Goal: Task Accomplishment & Management: Use online tool/utility

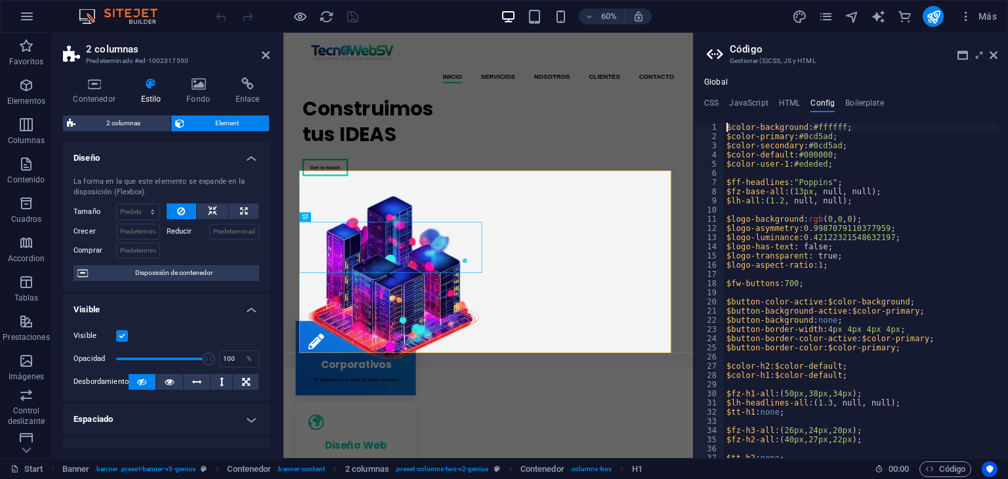
scroll to position [260, 0]
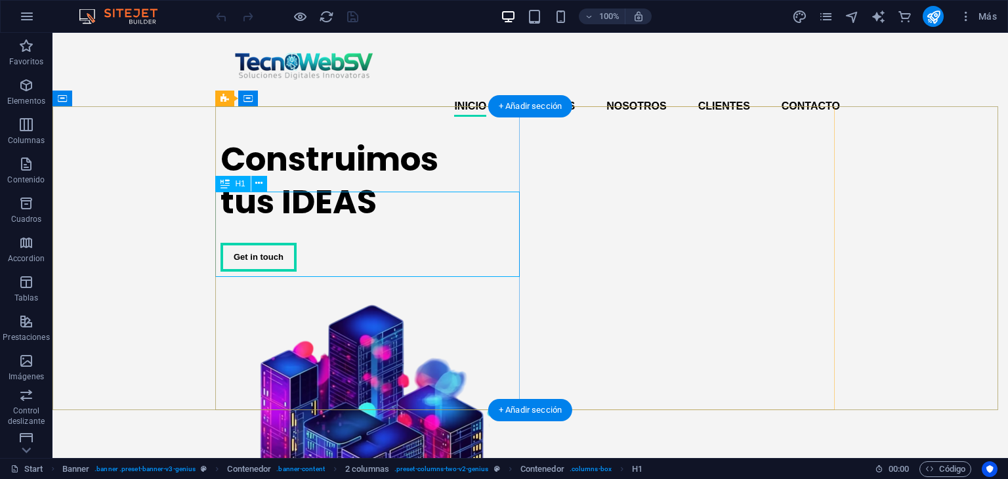
click at [363, 209] on div "Construimos tus IDEAS" at bounding box center [372, 180] width 304 height 85
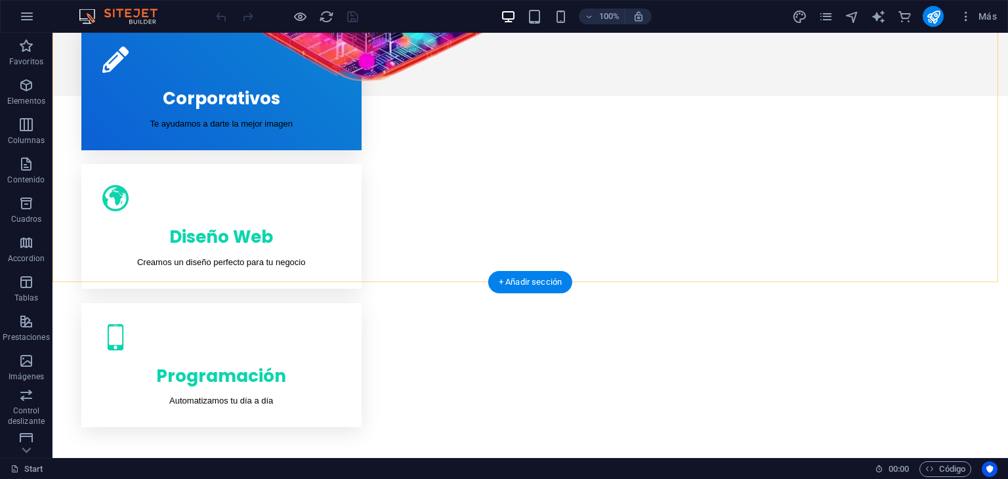
scroll to position [525, 0]
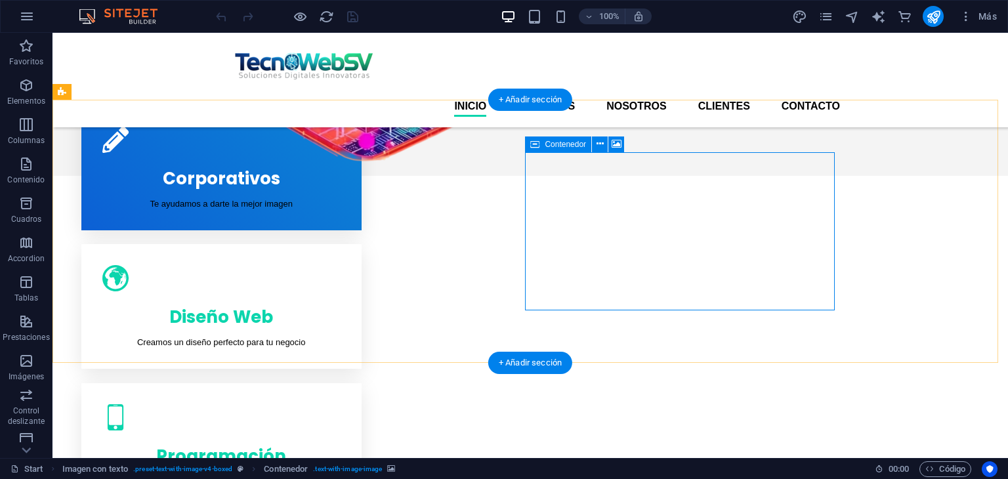
scroll to position [394, 0]
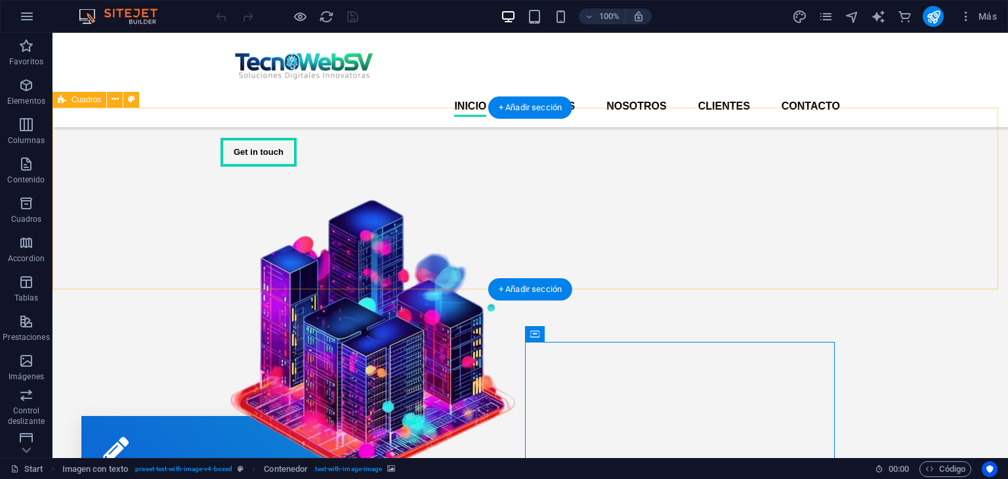
scroll to position [66, 0]
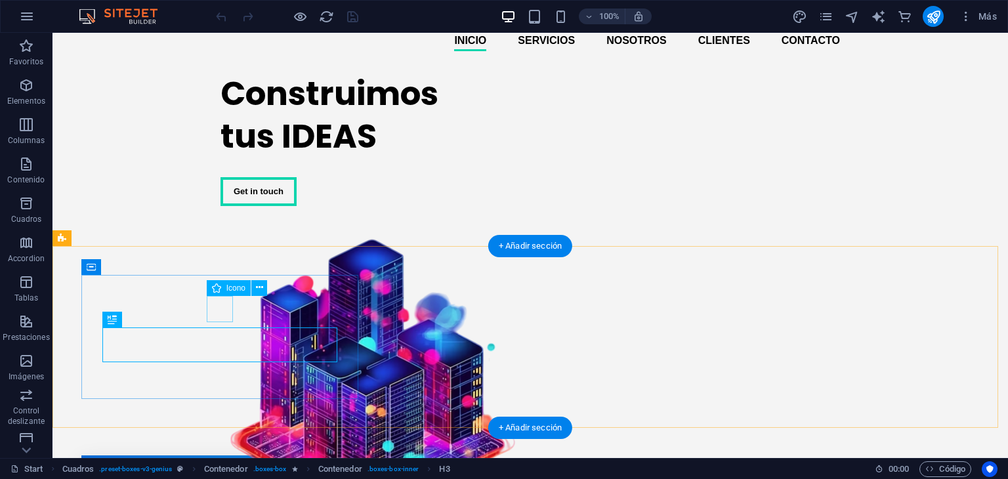
select select "xMidYMid"
select select "px"
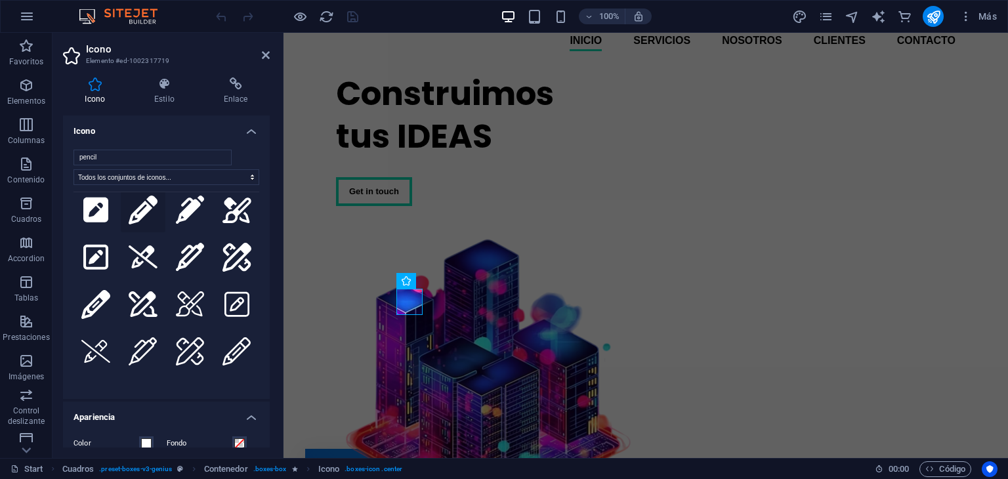
scroll to position [244, 0]
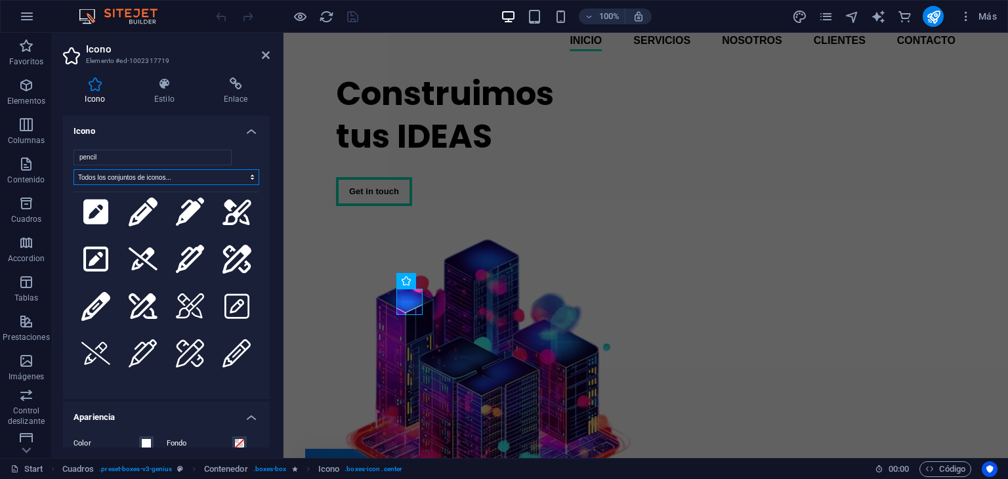
click at [124, 179] on select "Todos los conjuntos de iconos... IcoFont Ionicons FontAwesome Brands FontAwesom…" at bounding box center [166, 177] width 186 height 16
click at [73, 169] on select "Todos los conjuntos de iconos... IcoFont Ionicons FontAwesome Brands FontAwesom…" at bounding box center [166, 177] width 186 height 16
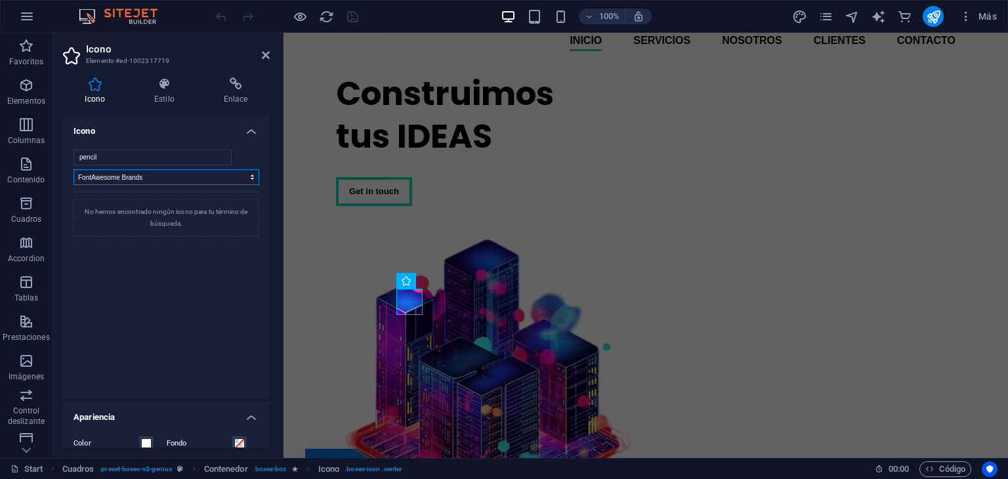
click at [99, 174] on select "Todos los conjuntos de iconos... IcoFont Ionicons FontAwesome Brands FontAwesom…" at bounding box center [166, 177] width 186 height 16
click at [73, 169] on select "Todos los conjuntos de iconos... IcoFont Ionicons FontAwesome Brands FontAwesom…" at bounding box center [166, 177] width 186 height 16
click at [94, 178] on select "Todos los conjuntos de iconos... IcoFont Ionicons FontAwesome Brands FontAwesom…" at bounding box center [166, 177] width 186 height 16
click at [73, 169] on select "Todos los conjuntos de iconos... IcoFont Ionicons FontAwesome Brands FontAwesom…" at bounding box center [166, 177] width 186 height 16
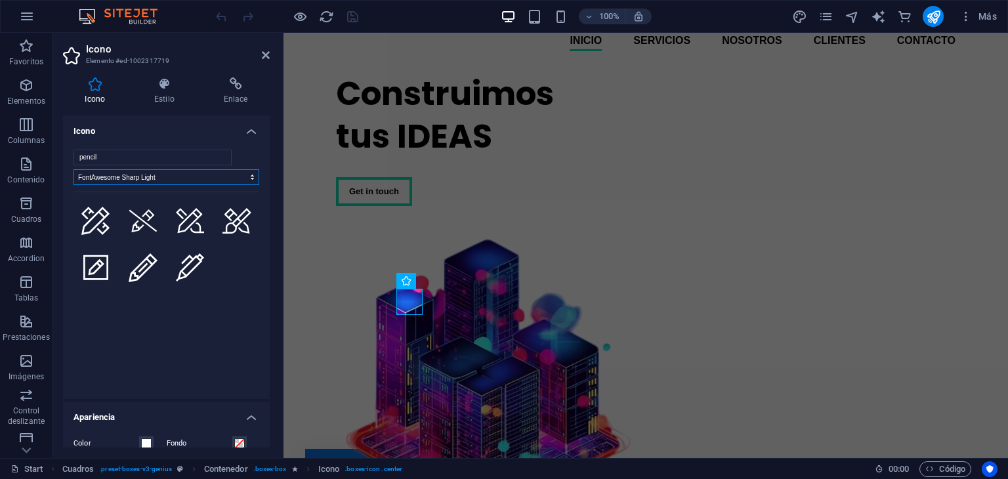
click at [114, 173] on select "Todos los conjuntos de iconos... IcoFont Ionicons FontAwesome Brands FontAwesom…" at bounding box center [166, 177] width 186 height 16
click at [73, 169] on select "Todos los conjuntos de iconos... IcoFont Ionicons FontAwesome Brands FontAwesom…" at bounding box center [166, 177] width 186 height 16
click at [91, 184] on select "Todos los conjuntos de iconos... IcoFont Ionicons FontAwesome Brands FontAwesom…" at bounding box center [166, 177] width 186 height 16
select select "font-awesome-solid"
click at [73, 169] on select "Todos los conjuntos de iconos... IcoFont Ionicons FontAwesome Brands FontAwesom…" at bounding box center [166, 177] width 186 height 16
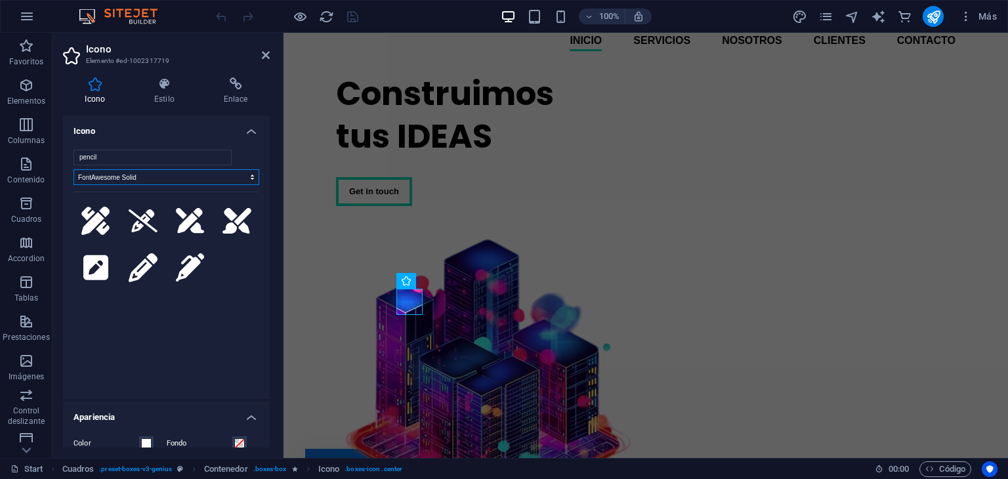
click at [95, 175] on select "Todos los conjuntos de iconos... IcoFont Ionicons FontAwesome Brands FontAwesom…" at bounding box center [166, 177] width 186 height 16
click at [219, 155] on input "pencil" at bounding box center [152, 158] width 158 height 16
click at [219, 155] on input "search" at bounding box center [152, 158] width 158 height 16
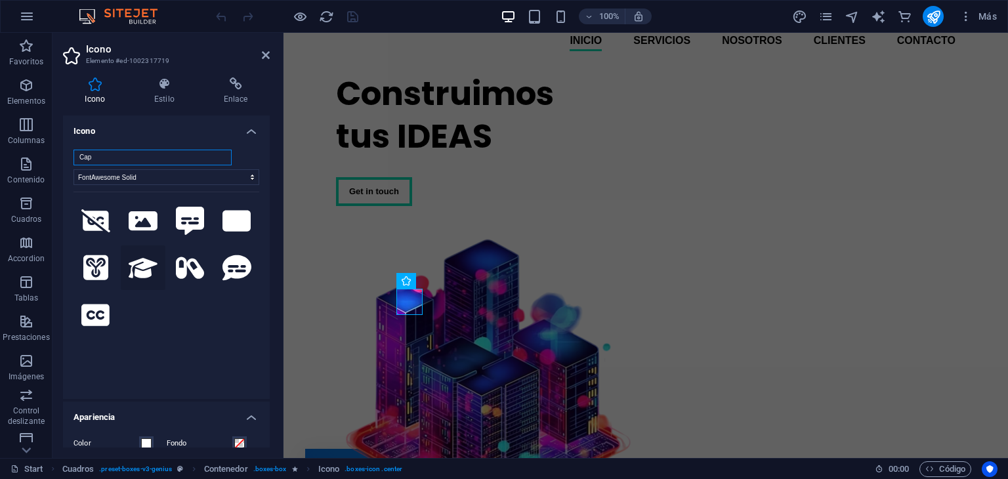
type input "Cap"
click at [144, 262] on icon at bounding box center [143, 268] width 29 height 20
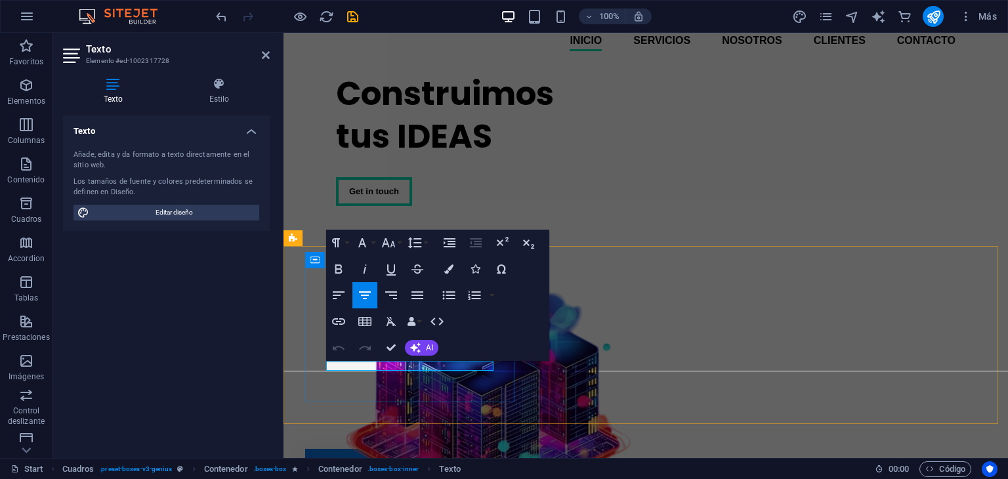
drag, startPoint x: 486, startPoint y: 368, endPoint x: 325, endPoint y: 369, distance: 160.1
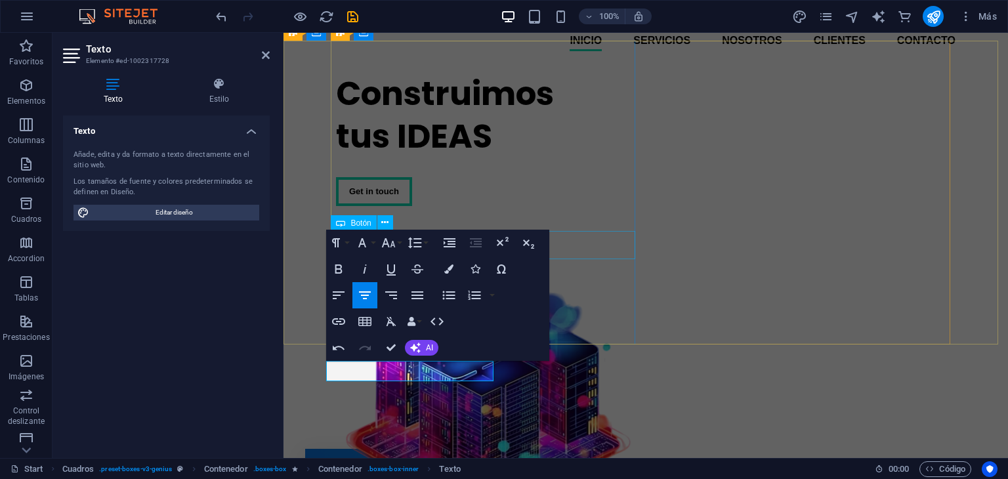
click at [604, 206] on div "Get in touch" at bounding box center [488, 191] width 304 height 29
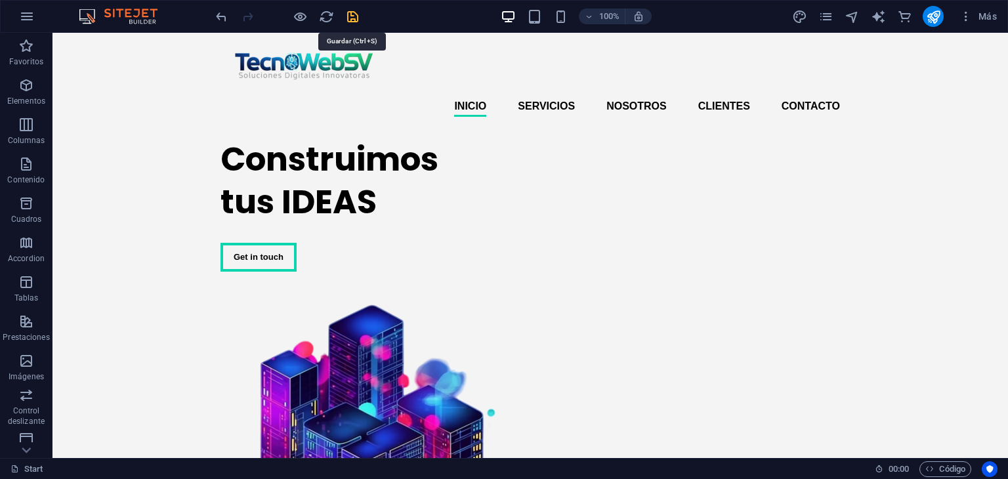
click at [354, 16] on icon "save" at bounding box center [352, 16] width 15 height 15
click at [354, 16] on div at bounding box center [286, 16] width 147 height 21
checkbox input "false"
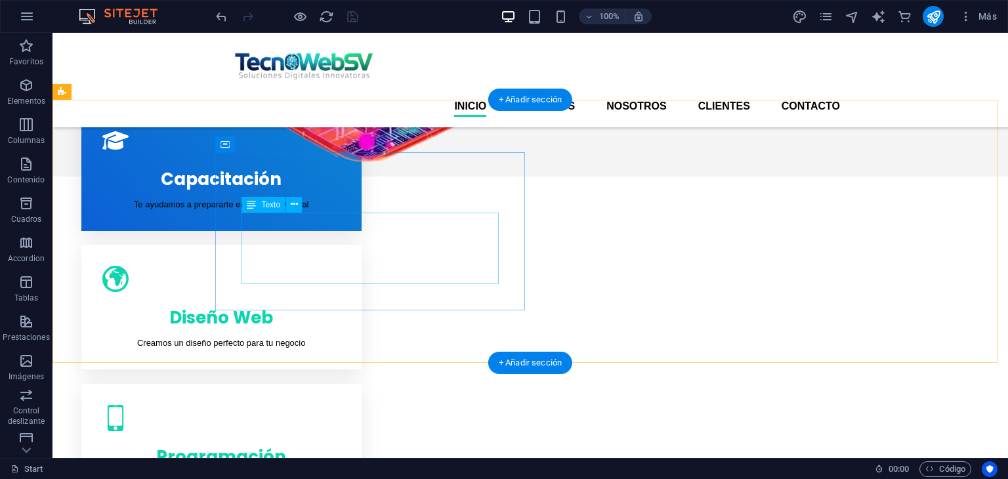
scroll to position [328, 0]
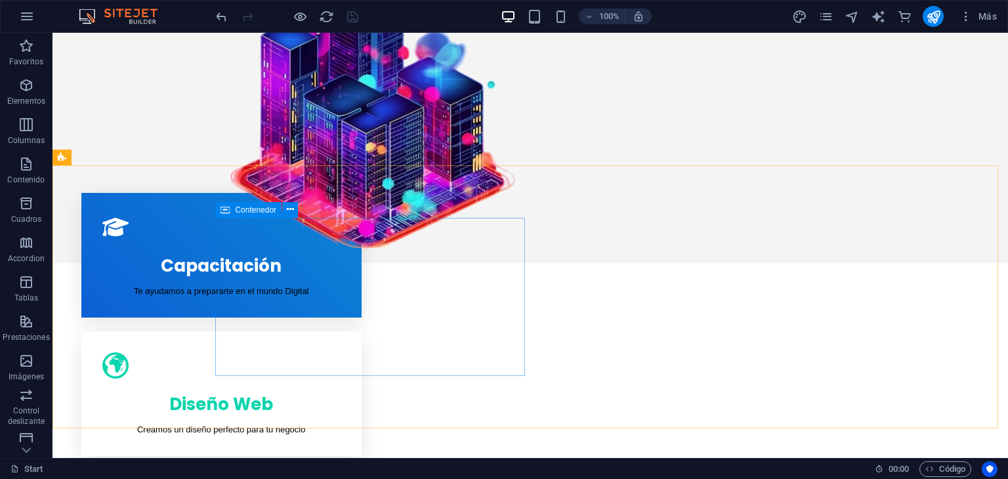
click at [227, 207] on icon at bounding box center [224, 210] width 9 height 16
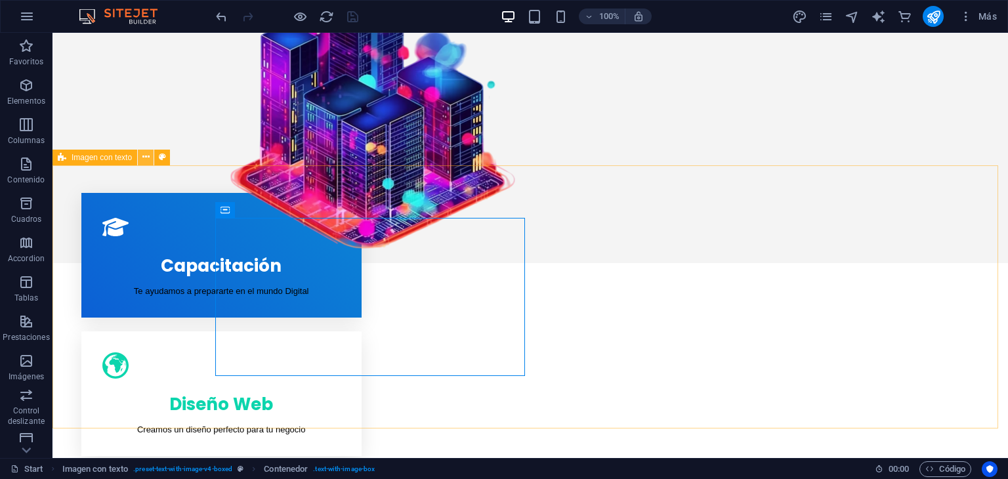
click at [142, 156] on icon at bounding box center [145, 157] width 7 height 14
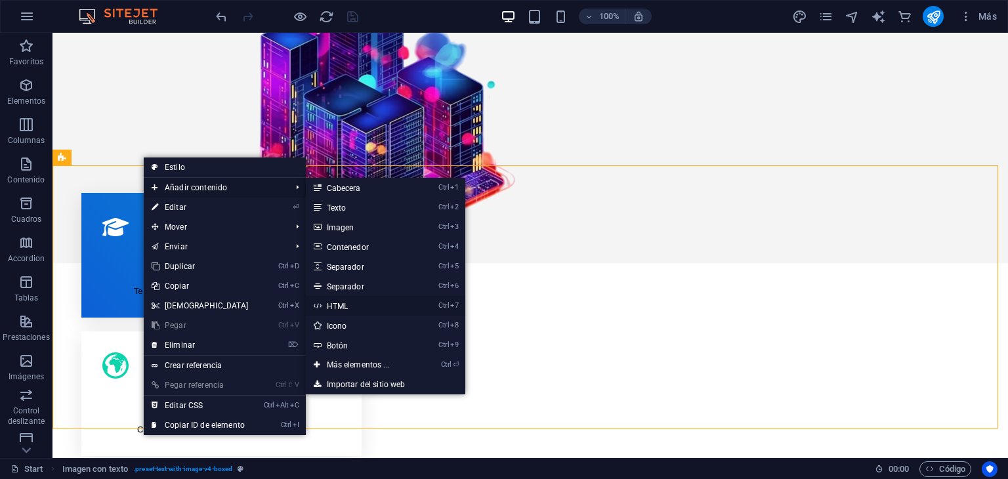
click at [338, 305] on link "Ctrl 7 HTML" at bounding box center [361, 306] width 110 height 20
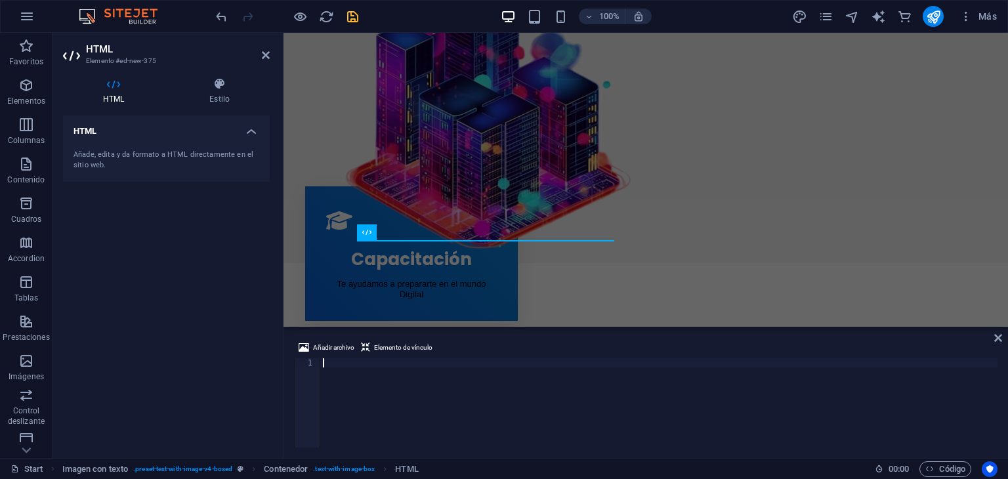
click at [250, 132] on h4 "HTML" at bounding box center [166, 127] width 207 height 24
click at [250, 132] on h4 "HTML" at bounding box center [166, 130] width 207 height 31
click at [222, 89] on icon at bounding box center [219, 83] width 100 height 13
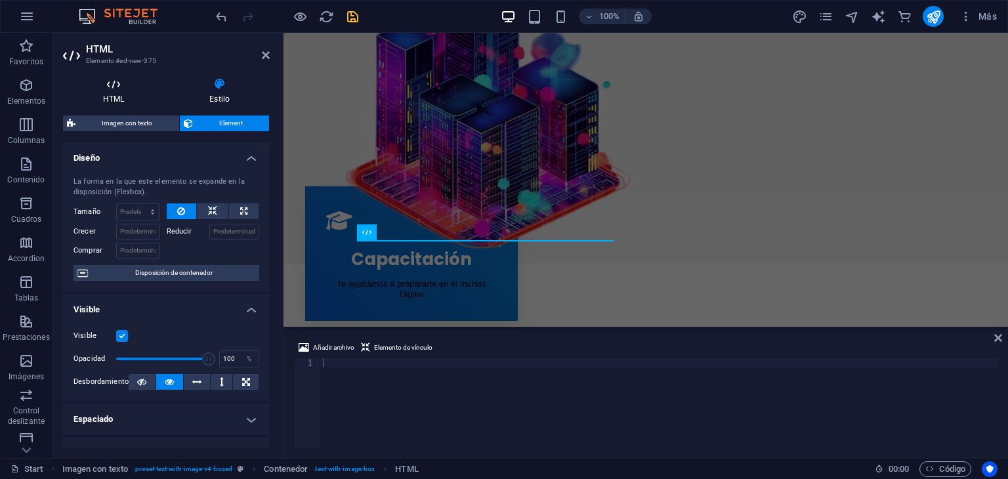
click at [115, 88] on icon at bounding box center [113, 83] width 101 height 13
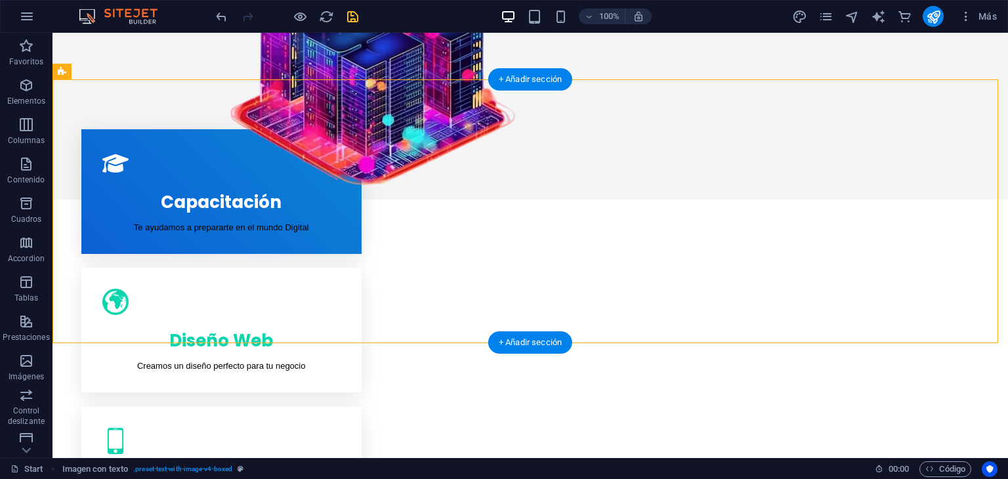
scroll to position [656, 0]
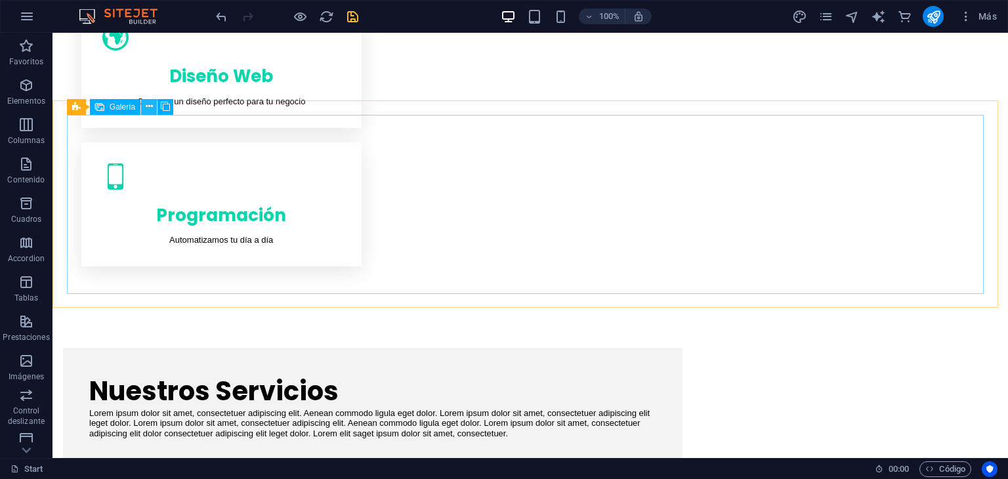
click at [147, 106] on icon at bounding box center [149, 107] width 7 height 14
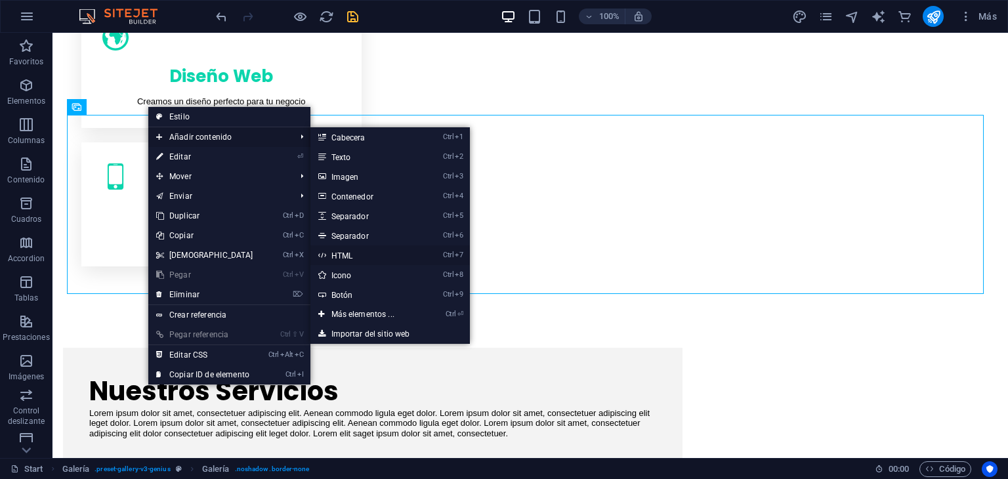
click at [338, 251] on link "Ctrl 7 HTML" at bounding box center [365, 255] width 110 height 20
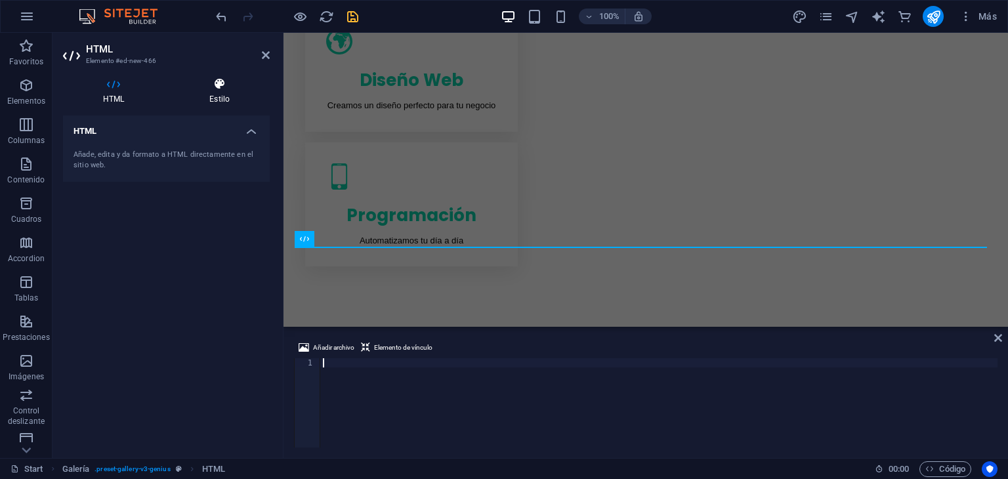
click at [220, 93] on h4 "Estilo" at bounding box center [219, 91] width 100 height 28
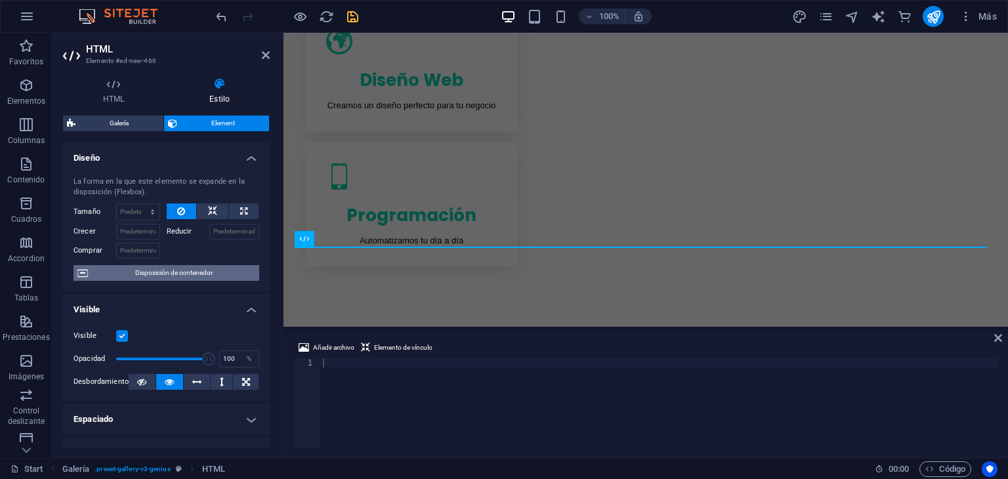
click at [157, 276] on span "Disposición de contenedor" at bounding box center [173, 273] width 163 height 16
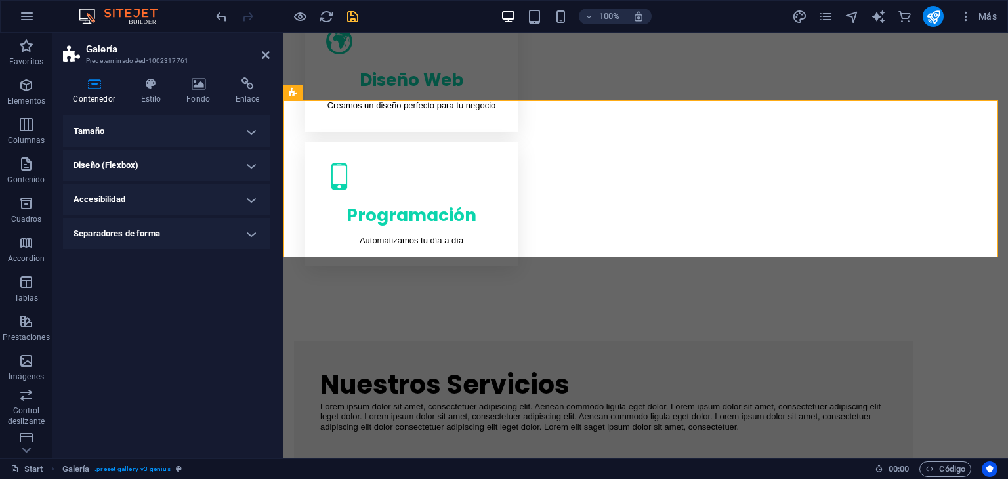
click at [244, 232] on h4 "Separadores de forma" at bounding box center [166, 233] width 207 height 31
click at [244, 232] on h4 "Separadores de forma" at bounding box center [166, 230] width 207 height 24
click at [249, 195] on h4 "Accesibilidad" at bounding box center [166, 199] width 207 height 31
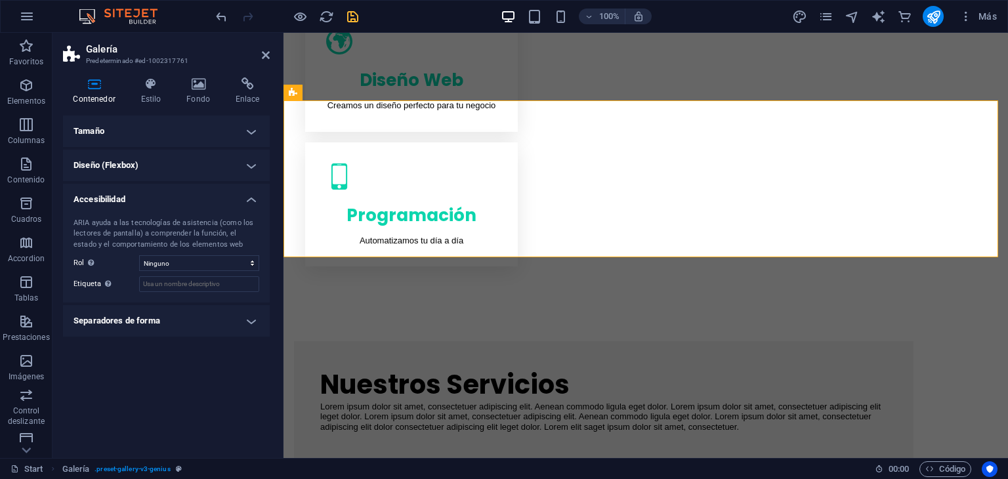
click at [250, 167] on h4 "Diseño (Flexbox)" at bounding box center [166, 165] width 207 height 31
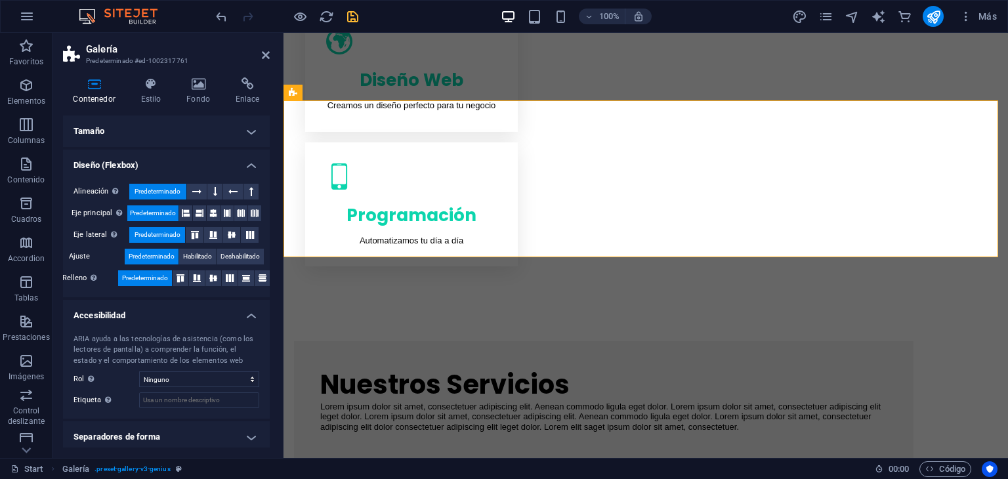
click at [242, 128] on h4 "Tamaño" at bounding box center [166, 130] width 207 height 31
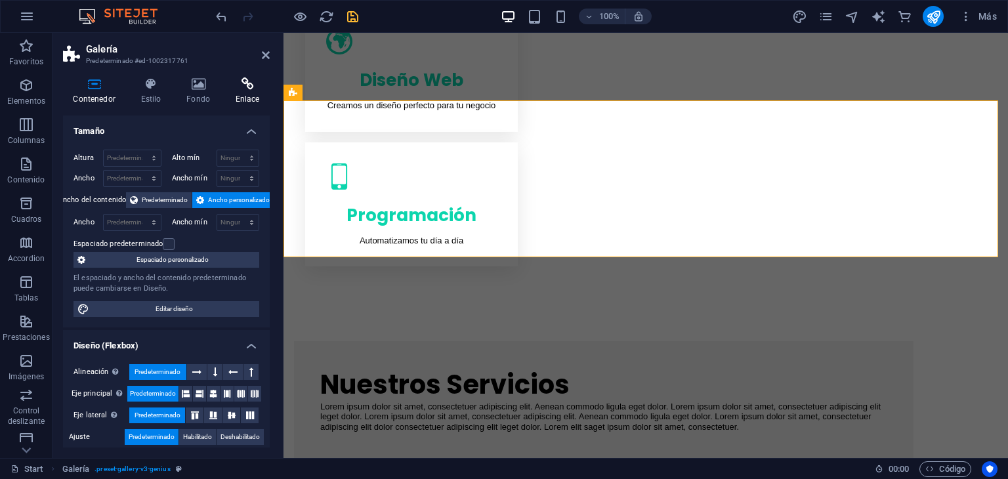
click at [250, 78] on icon at bounding box center [247, 83] width 45 height 13
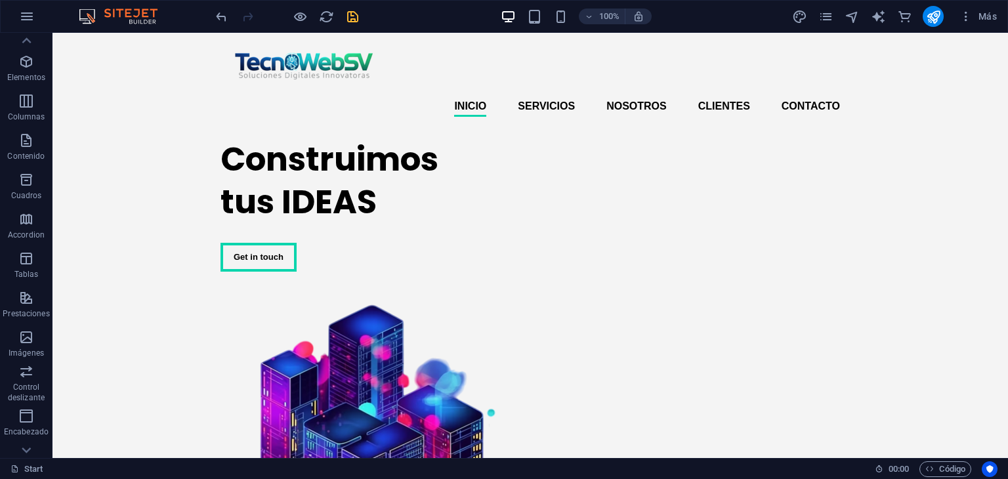
scroll to position [0, 0]
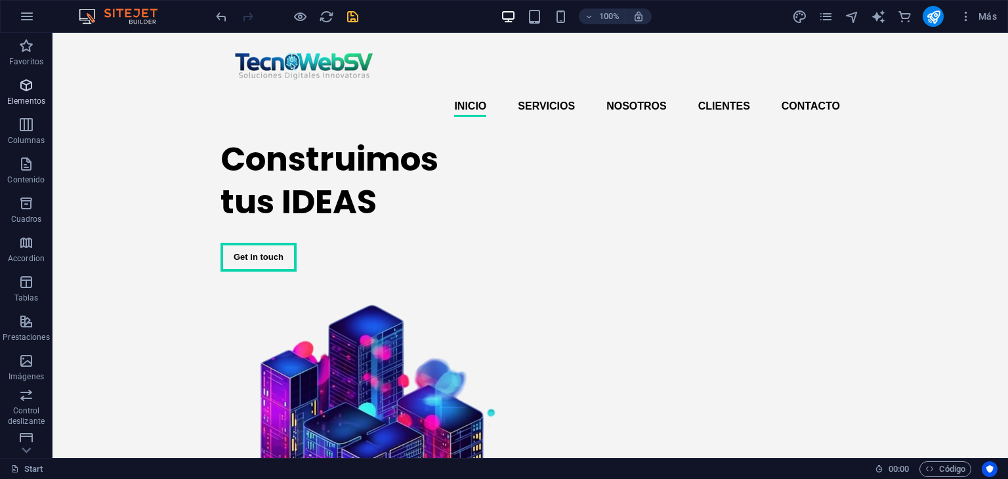
click at [24, 87] on icon "button" at bounding box center [26, 85] width 16 height 16
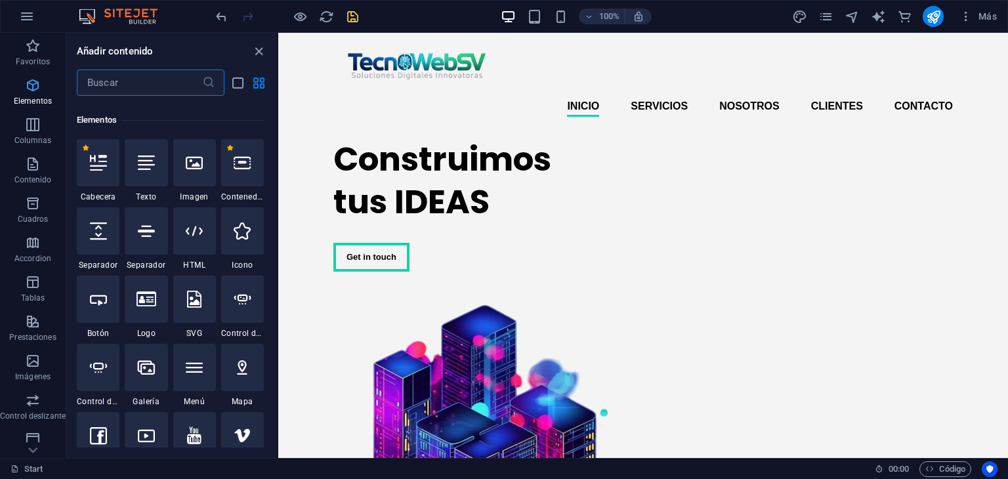
scroll to position [247, 0]
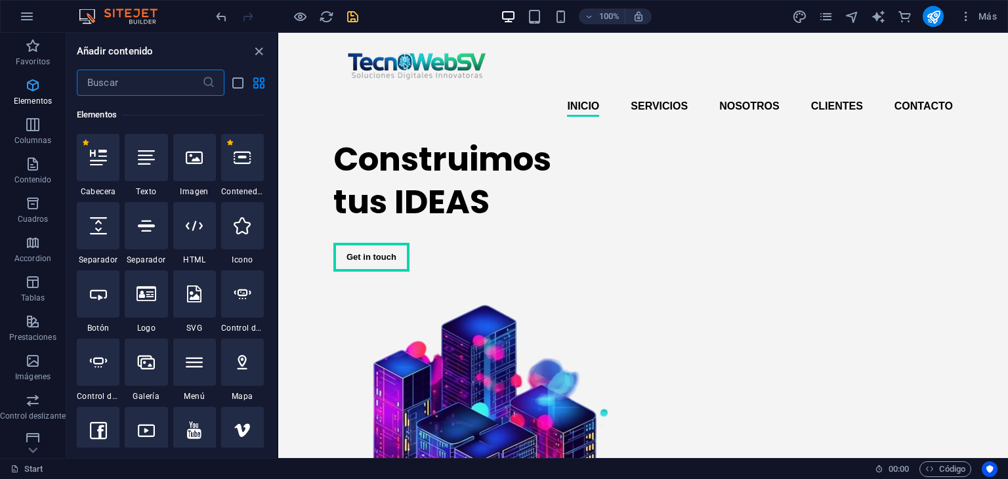
click at [26, 89] on icon "button" at bounding box center [33, 85] width 16 height 16
click at [257, 50] on icon "close panel" at bounding box center [258, 51] width 15 height 15
